Goal: Check status: Check status

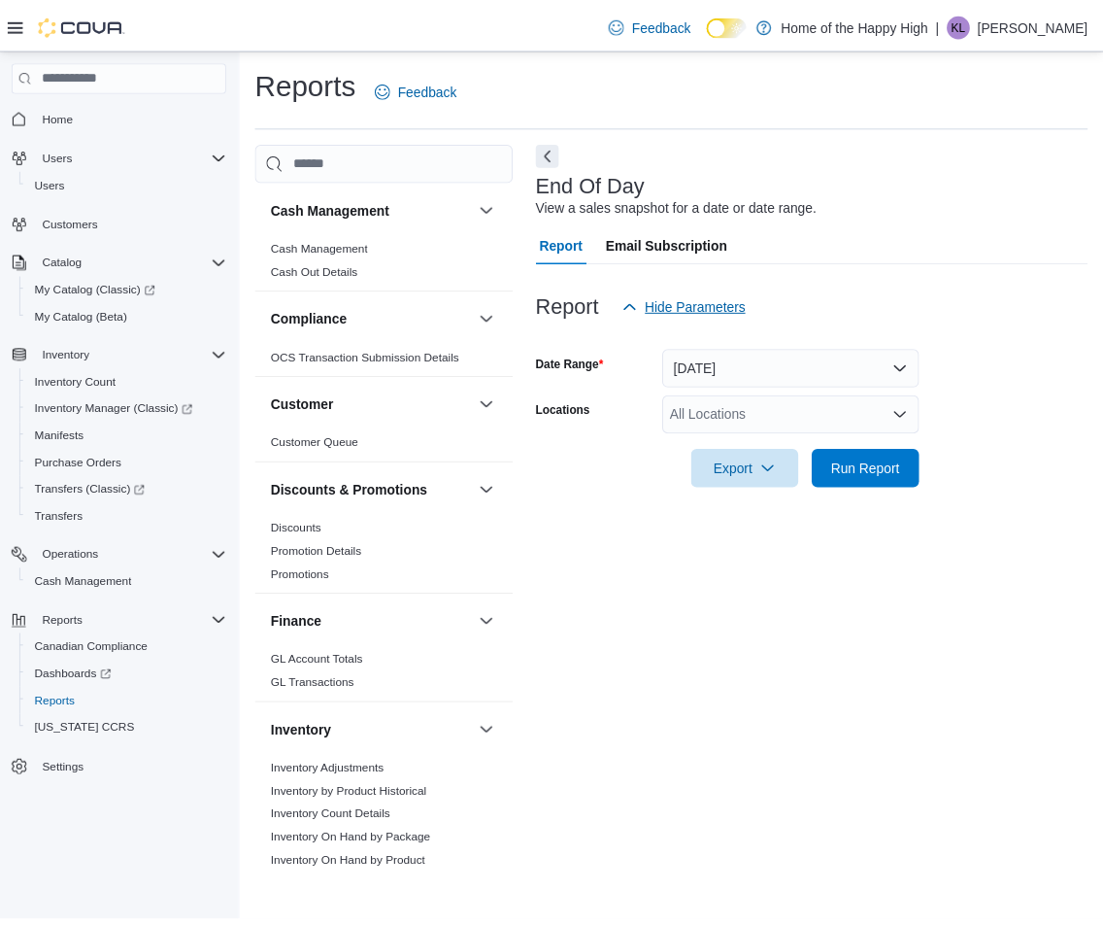
scroll to position [1068, 0]
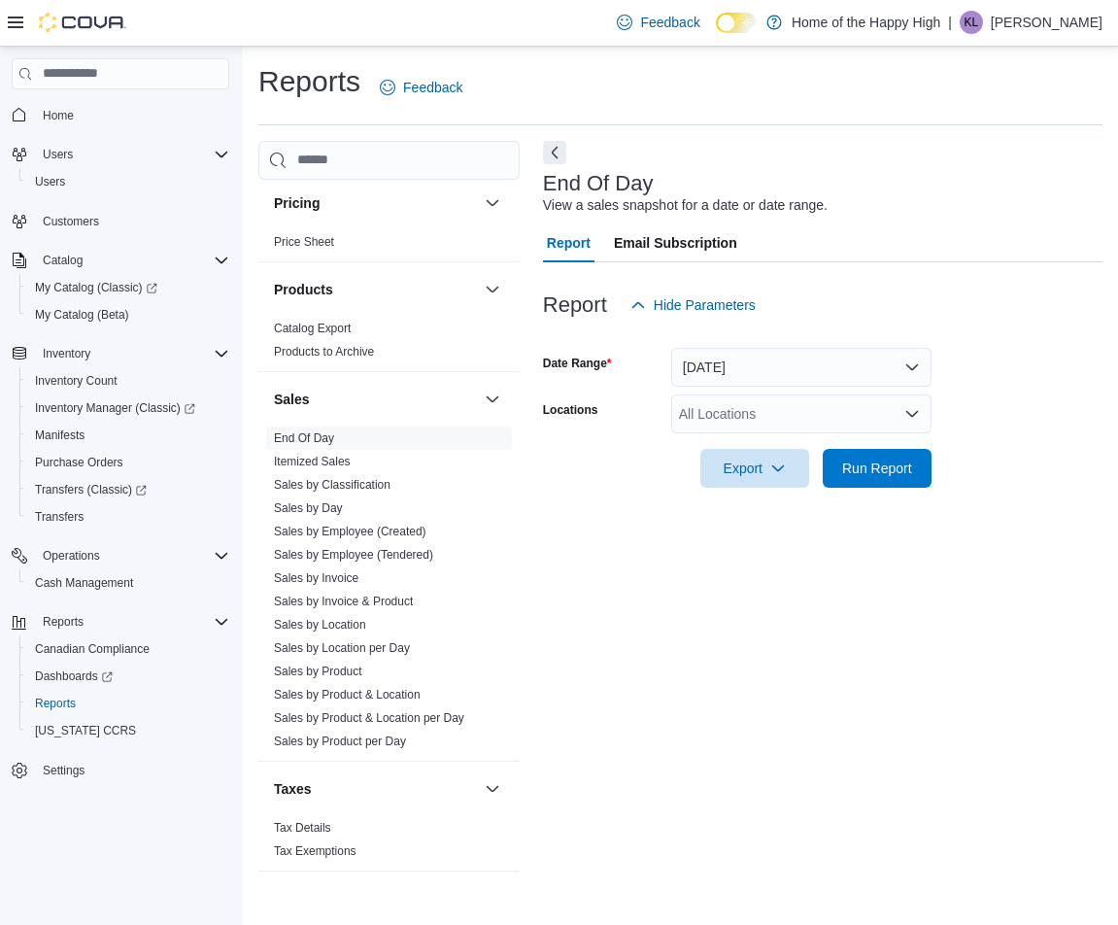
click at [755, 444] on div at bounding box center [823, 441] width 560 height 16
click at [747, 423] on div "All Locations" at bounding box center [801, 413] width 260 height 39
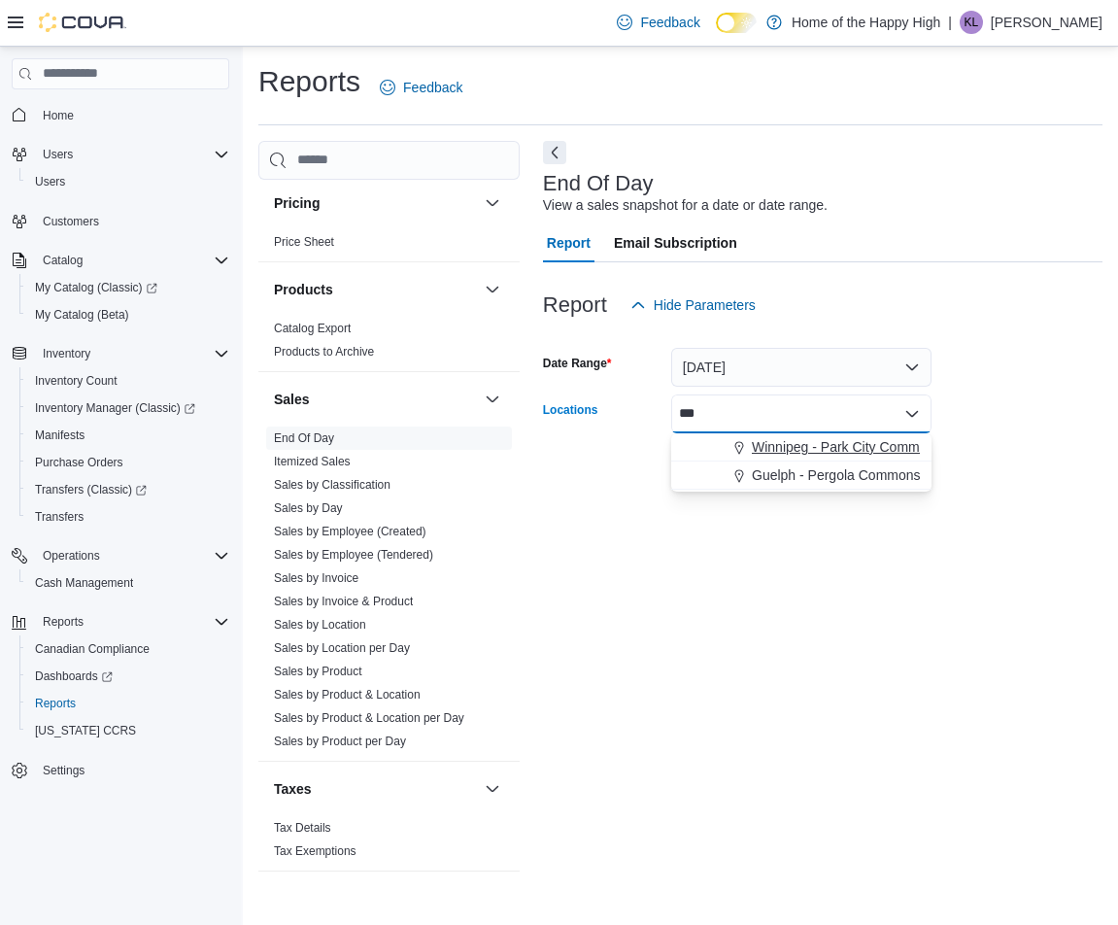
type input "***"
click at [749, 451] on span "Choose from the following options" at bounding box center [741, 446] width 20 height 19
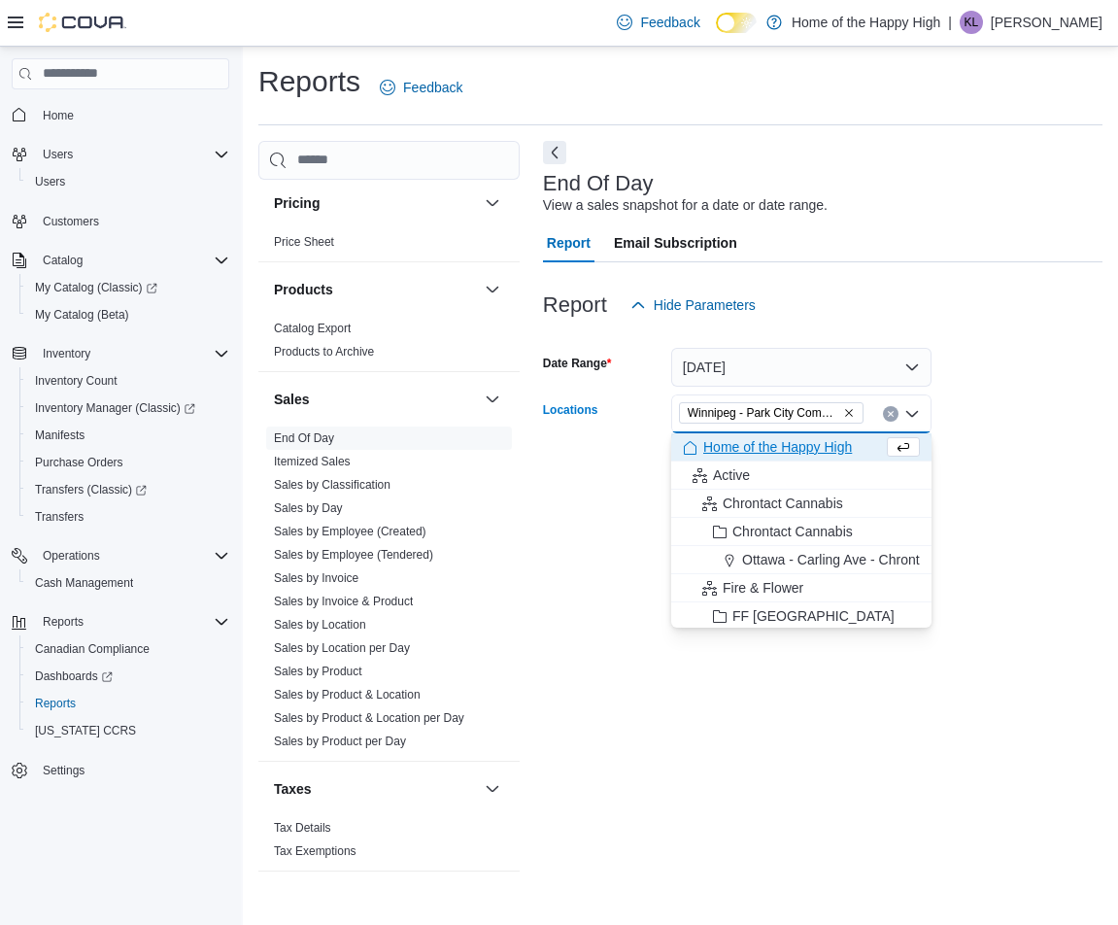
click at [864, 563] on span "Ottawa - Carling Ave - Chrontact Cannabis" at bounding box center [870, 559] width 256 height 19
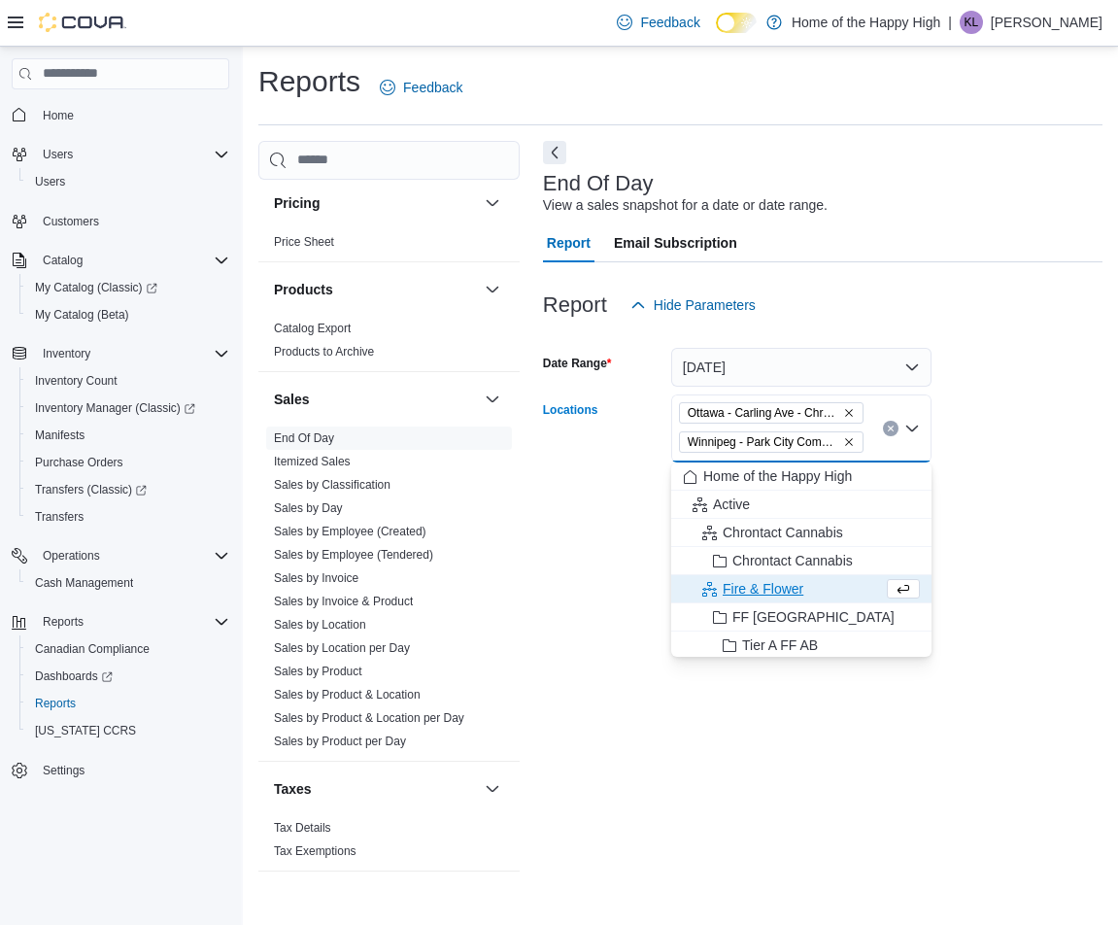
click at [856, 410] on span "Ottawa - Carling Ave - Chrontact Cannabis" at bounding box center [771, 412] width 185 height 21
click at [849, 415] on icon "Remove Ottawa - Carling Ave - Chrontact Cannabis from selection in this group" at bounding box center [849, 413] width 12 height 12
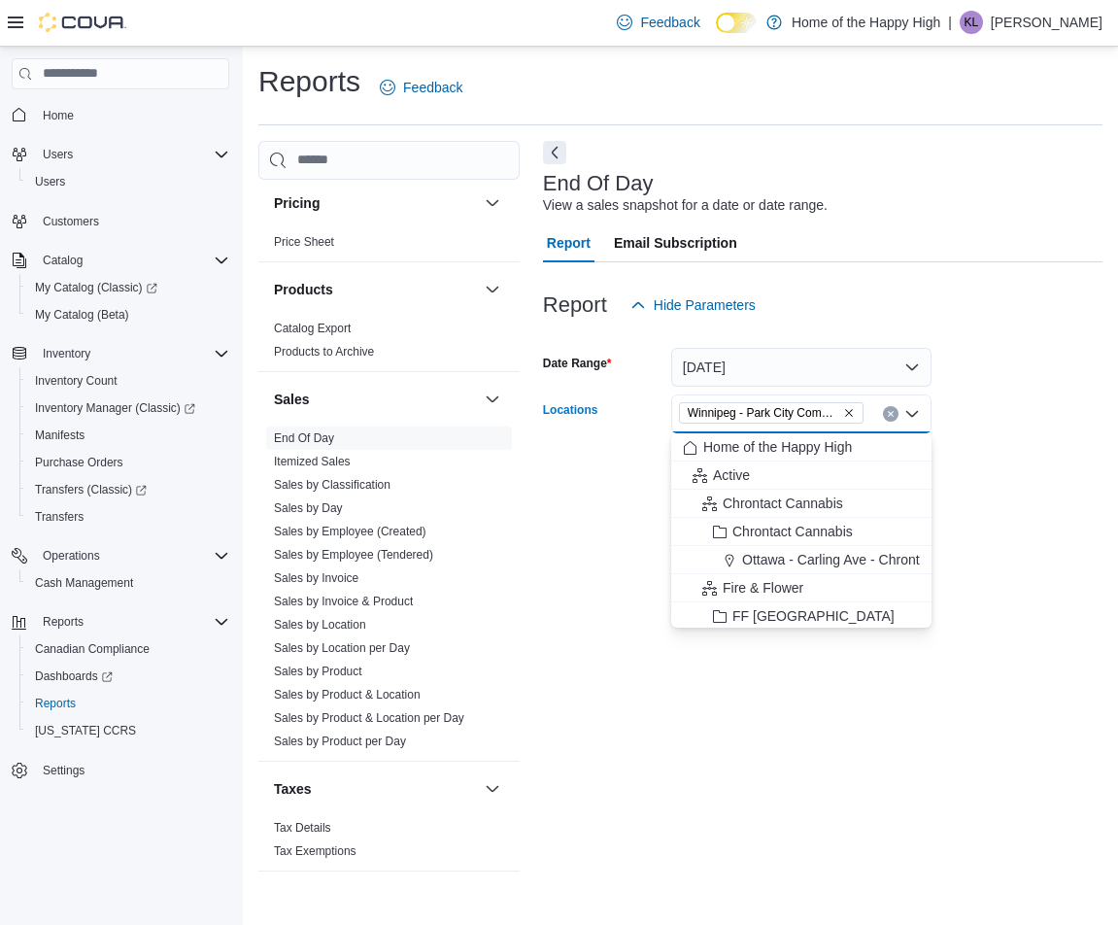
click at [994, 408] on form "Date Range [DATE] Locations [GEOGRAPHIC_DATA] - [GEOGRAPHIC_DATA] - Fire & Flow…" at bounding box center [823, 405] width 560 height 163
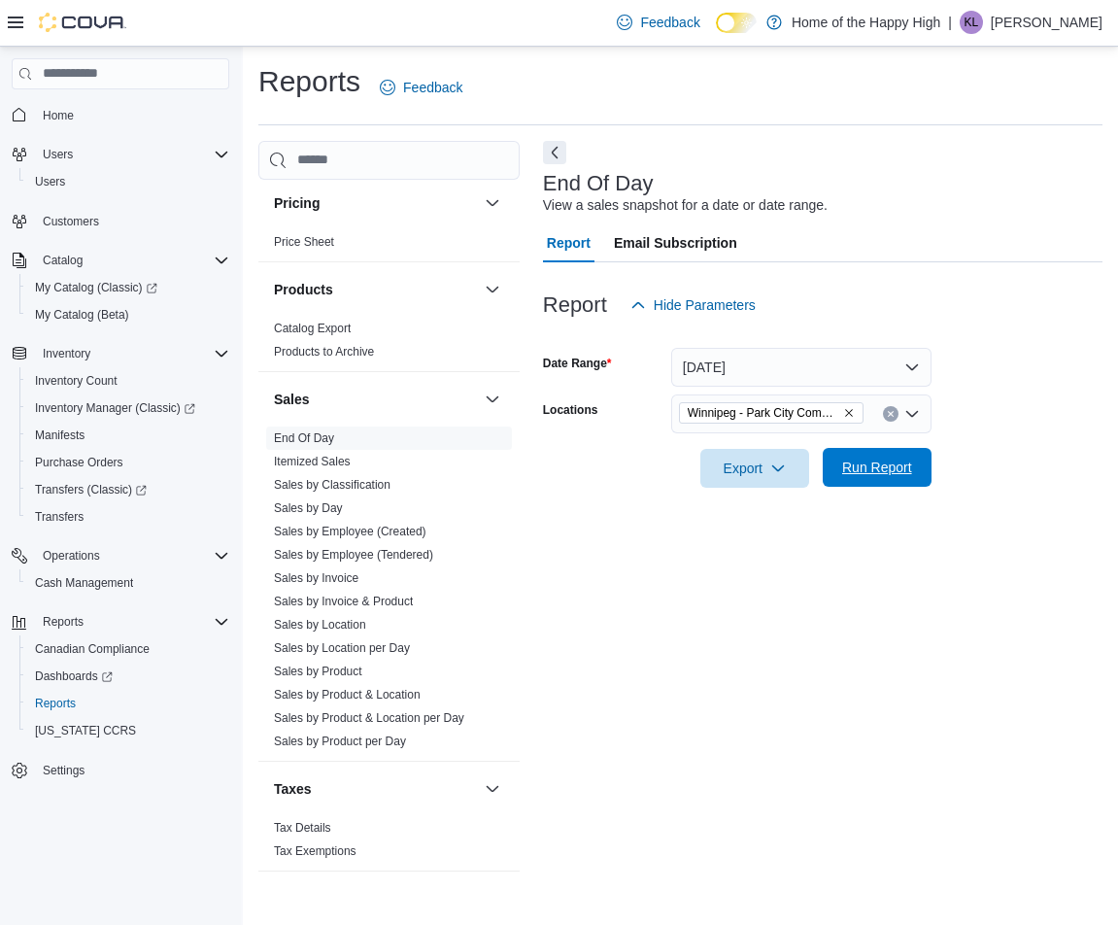
click at [896, 466] on span "Run Report" at bounding box center [877, 467] width 70 height 19
